Goal: Find specific page/section: Find specific page/section

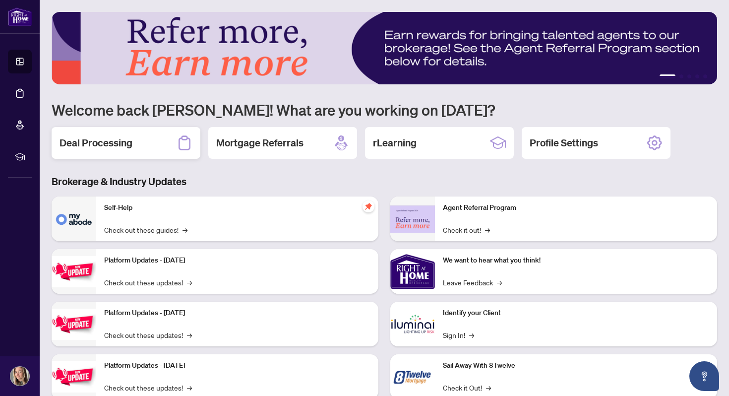
click at [143, 144] on div "Deal Processing" at bounding box center [126, 143] width 149 height 32
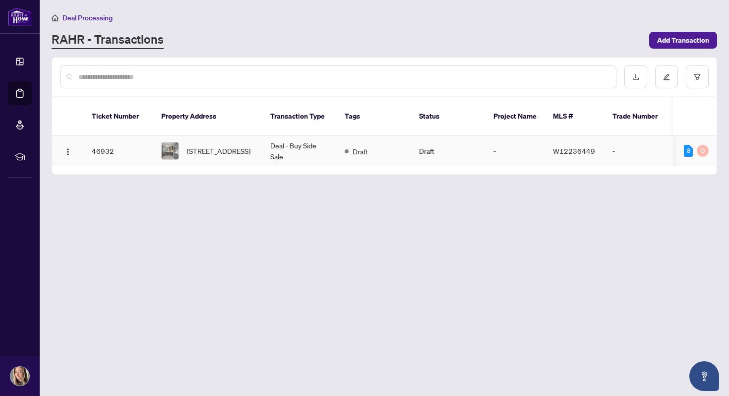
click at [321, 141] on td "Deal - Buy Side Sale" at bounding box center [299, 151] width 74 height 30
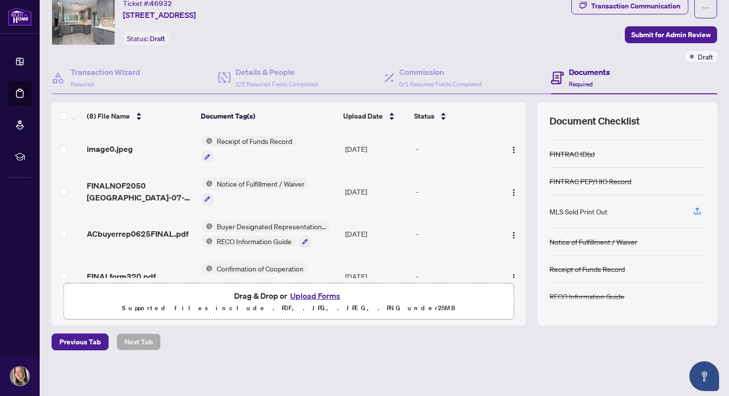
scroll to position [128, 0]
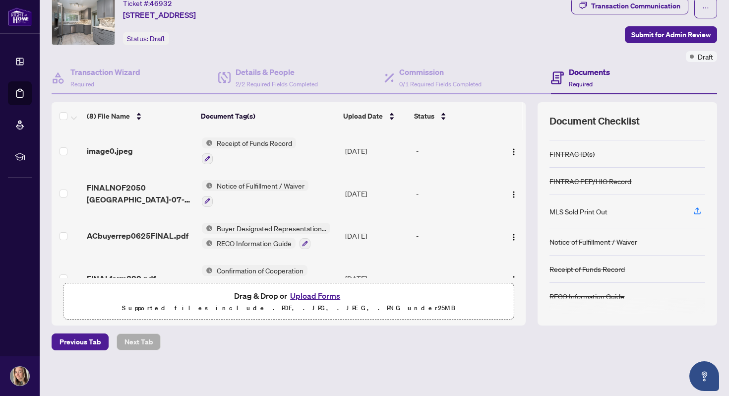
click at [255, 180] on span "Notice of Fulfillment / Waiver" at bounding box center [261, 185] width 96 height 11
click at [238, 231] on span "Notice of Fulfillment / Waiver" at bounding box center [259, 231] width 96 height 11
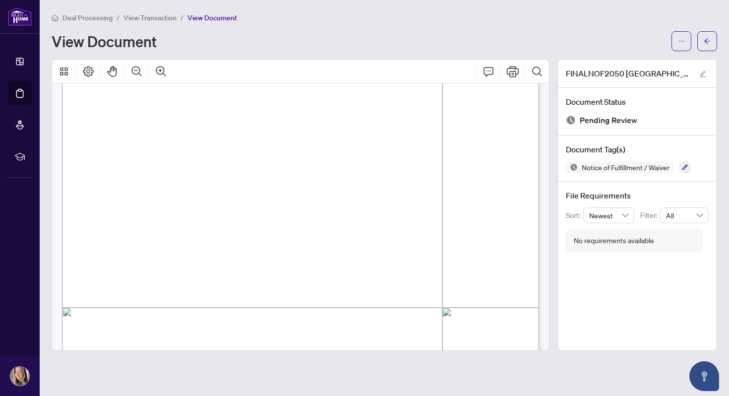
scroll to position [165, 0]
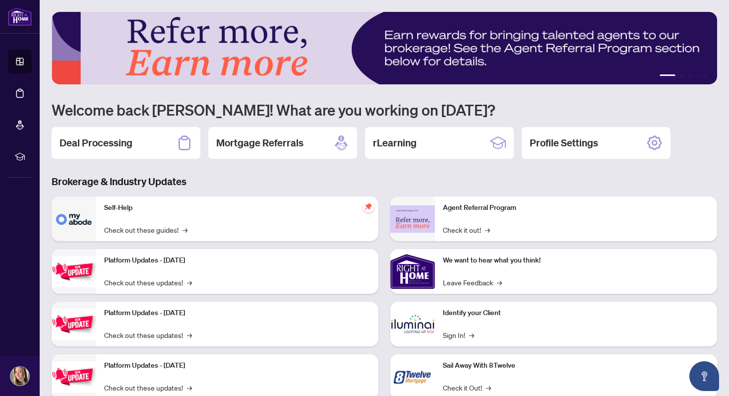
scroll to position [30, 0]
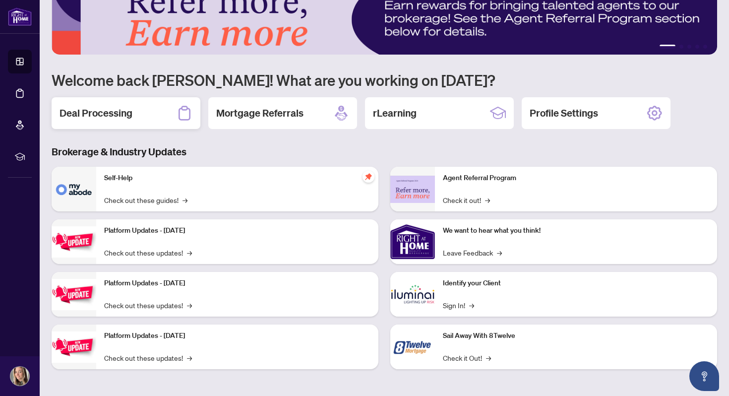
click at [146, 115] on div "Deal Processing" at bounding box center [126, 113] width 149 height 32
